Goal: Information Seeking & Learning: Learn about a topic

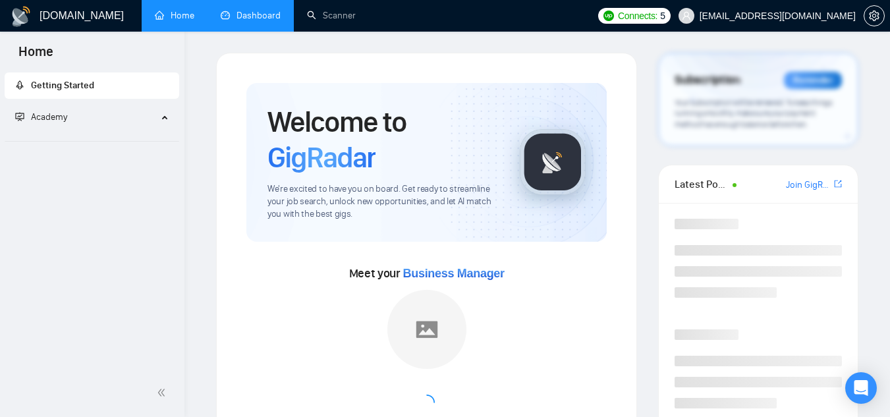
click at [252, 14] on link "Dashboard" at bounding box center [251, 15] width 60 height 11
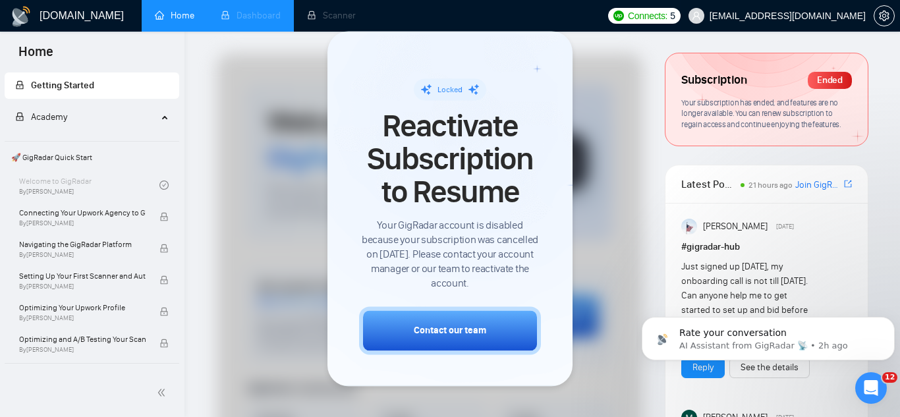
click at [777, 16] on span "[EMAIL_ADDRESS][DOMAIN_NAME]" at bounding box center [787, 16] width 156 height 0
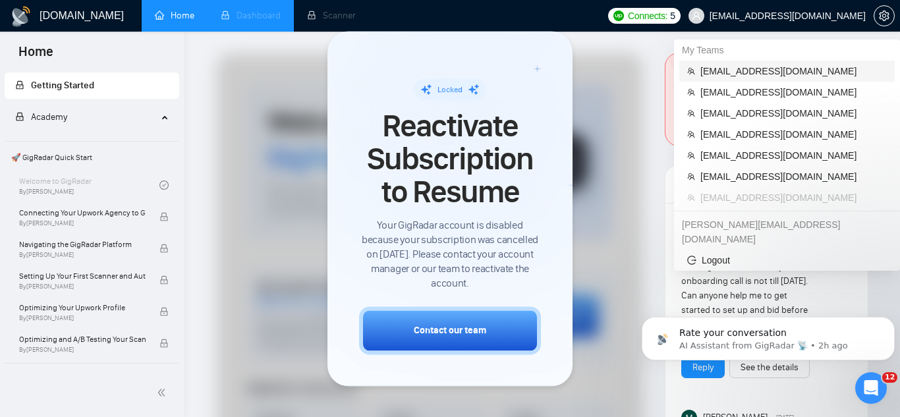
click at [725, 70] on span "[EMAIL_ADDRESS][DOMAIN_NAME]" at bounding box center [793, 71] width 186 height 14
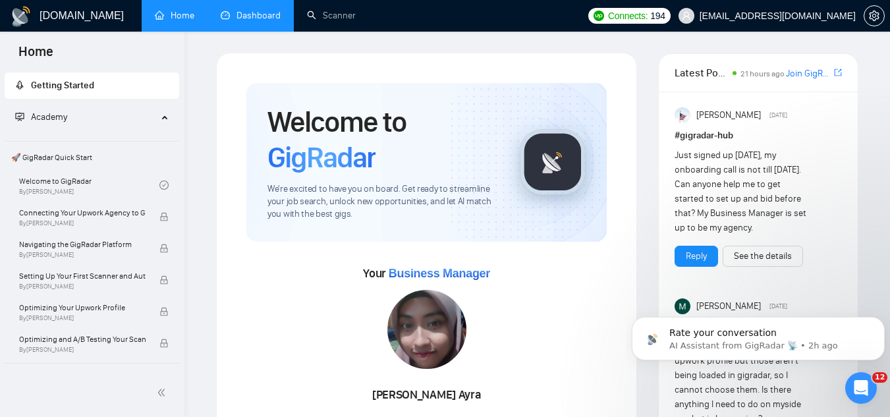
click at [246, 16] on link "Dashboard" at bounding box center [251, 15] width 60 height 11
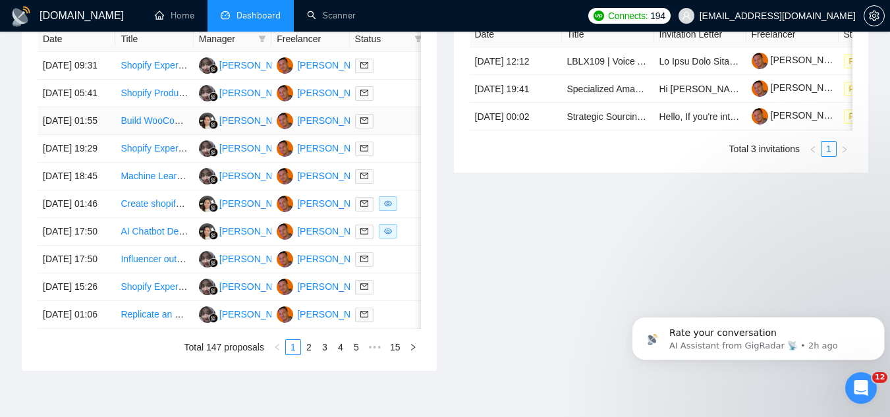
scroll to position [593, 0]
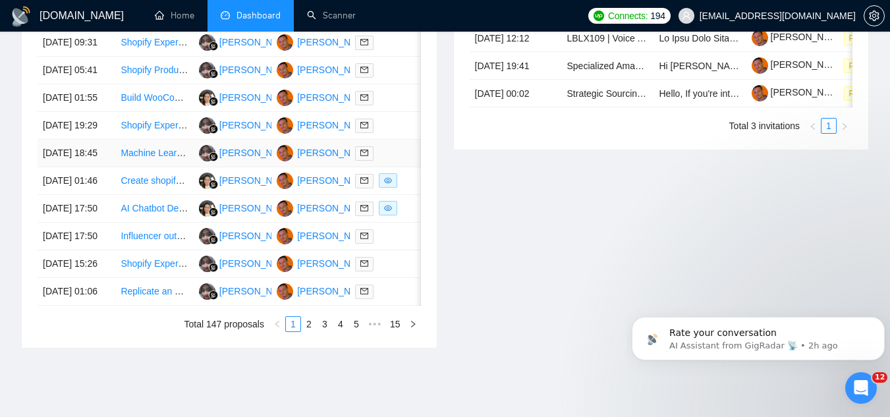
click at [148, 167] on td "Machine Learning Specialist for Knowledge Graph Development" at bounding box center [154, 154] width 78 height 28
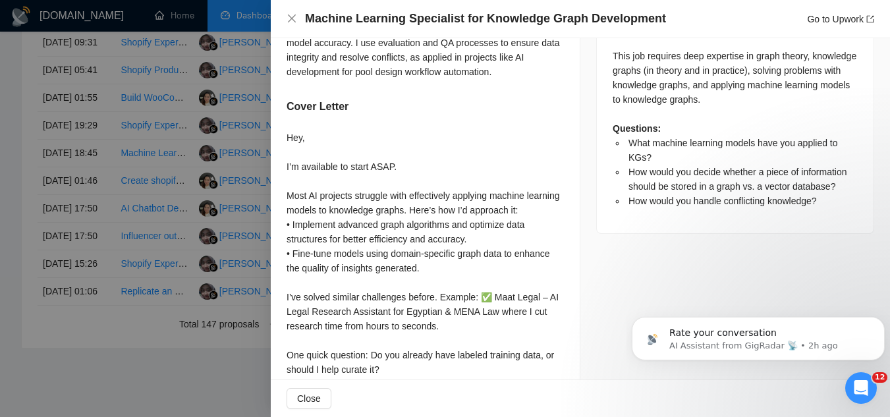
scroll to position [742, 0]
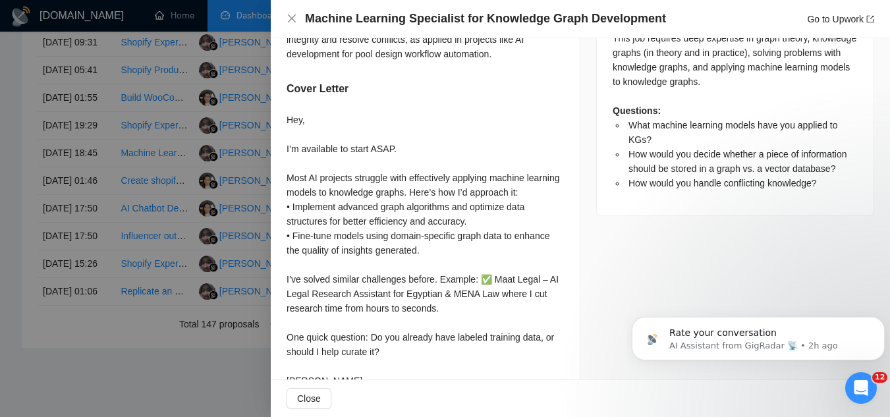
click at [168, 102] on div at bounding box center [445, 208] width 890 height 417
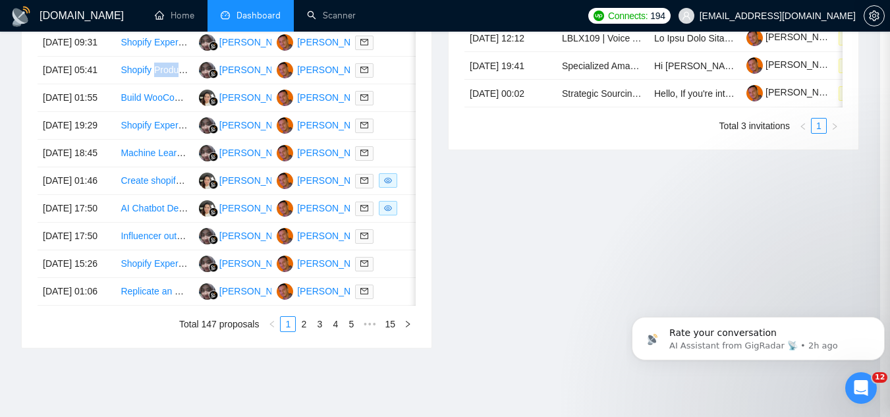
click at [168, 84] on td "Shopify Product Listing Specialist Needed" at bounding box center [154, 71] width 78 height 28
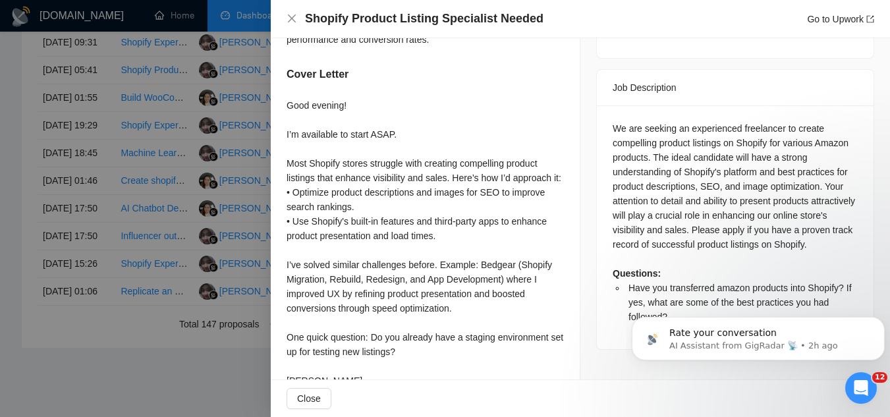
click at [168, 102] on div at bounding box center [445, 208] width 890 height 417
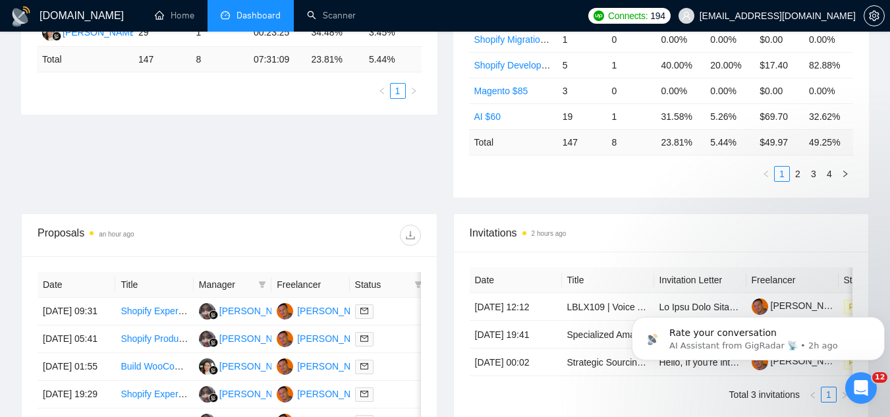
scroll to position [264, 0]
